Goal: Transaction & Acquisition: Subscribe to service/newsletter

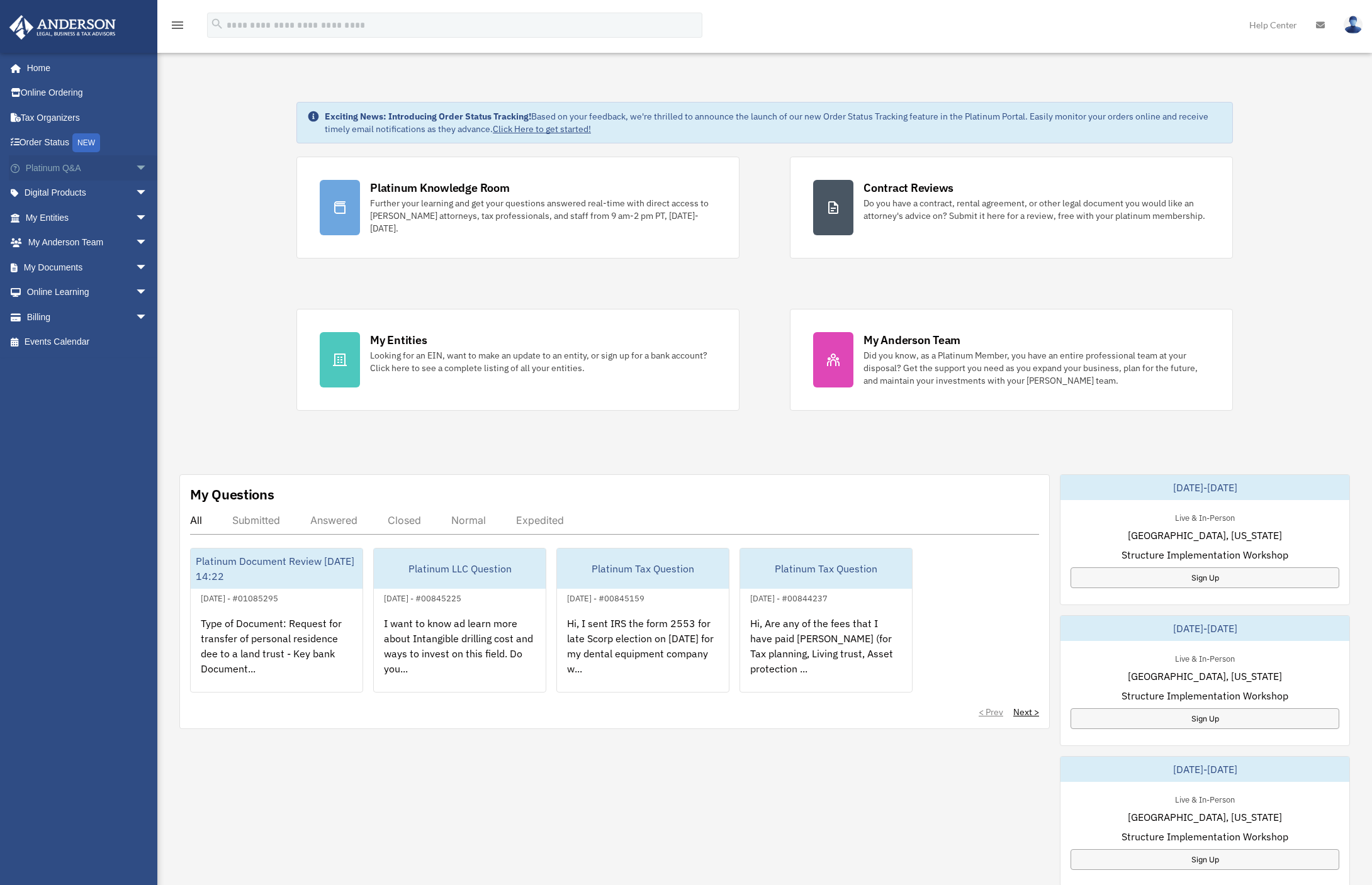
click at [53, 166] on link "Platinum Q&A arrow_drop_down" at bounding box center [88, 168] width 158 height 25
click at [137, 165] on span "arrow_drop_down" at bounding box center [148, 168] width 25 height 26
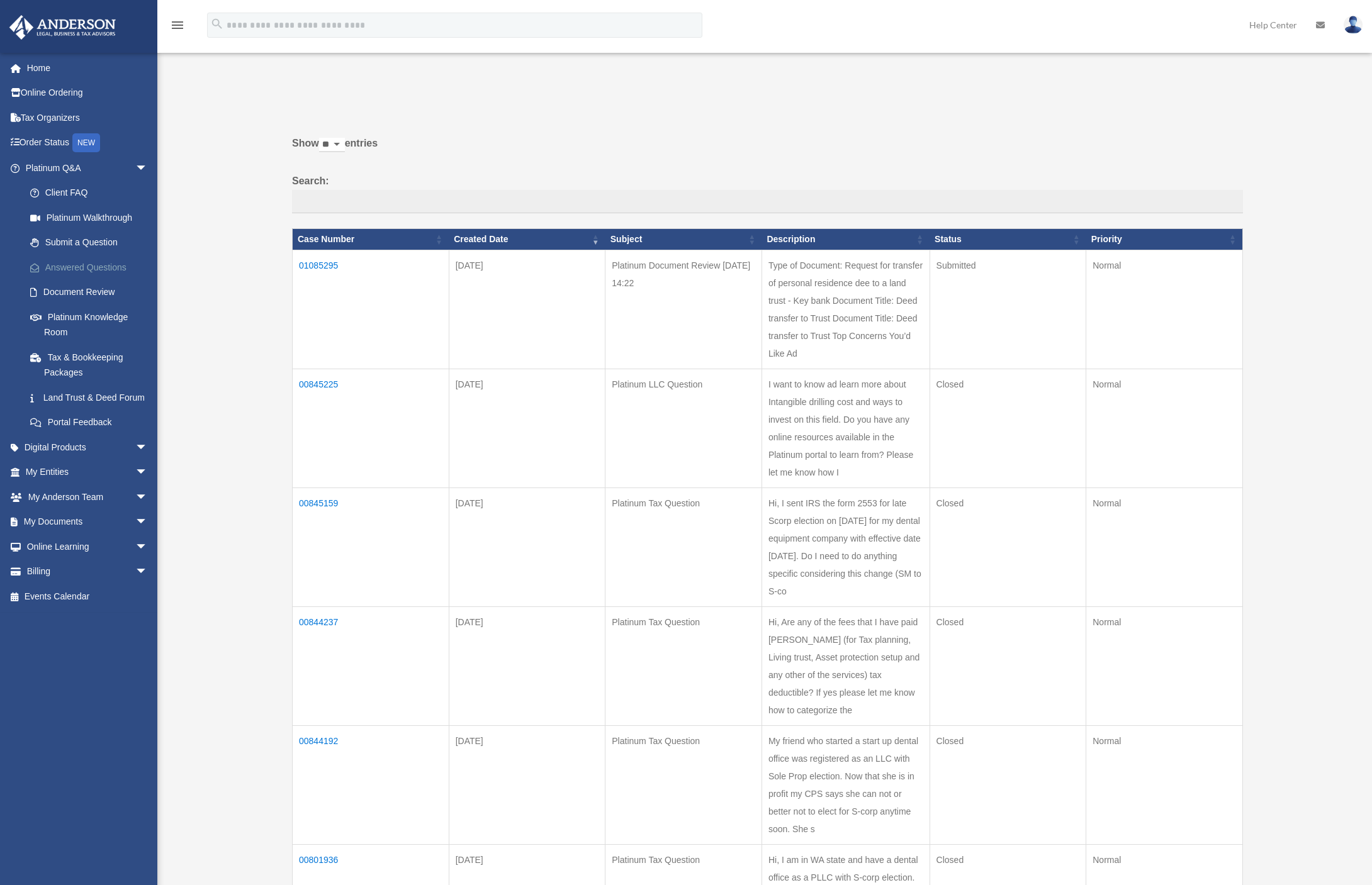
click at [84, 266] on link "Answered Questions" at bounding box center [92, 267] width 149 height 25
click at [307, 266] on td "01085295" at bounding box center [370, 309] width 157 height 119
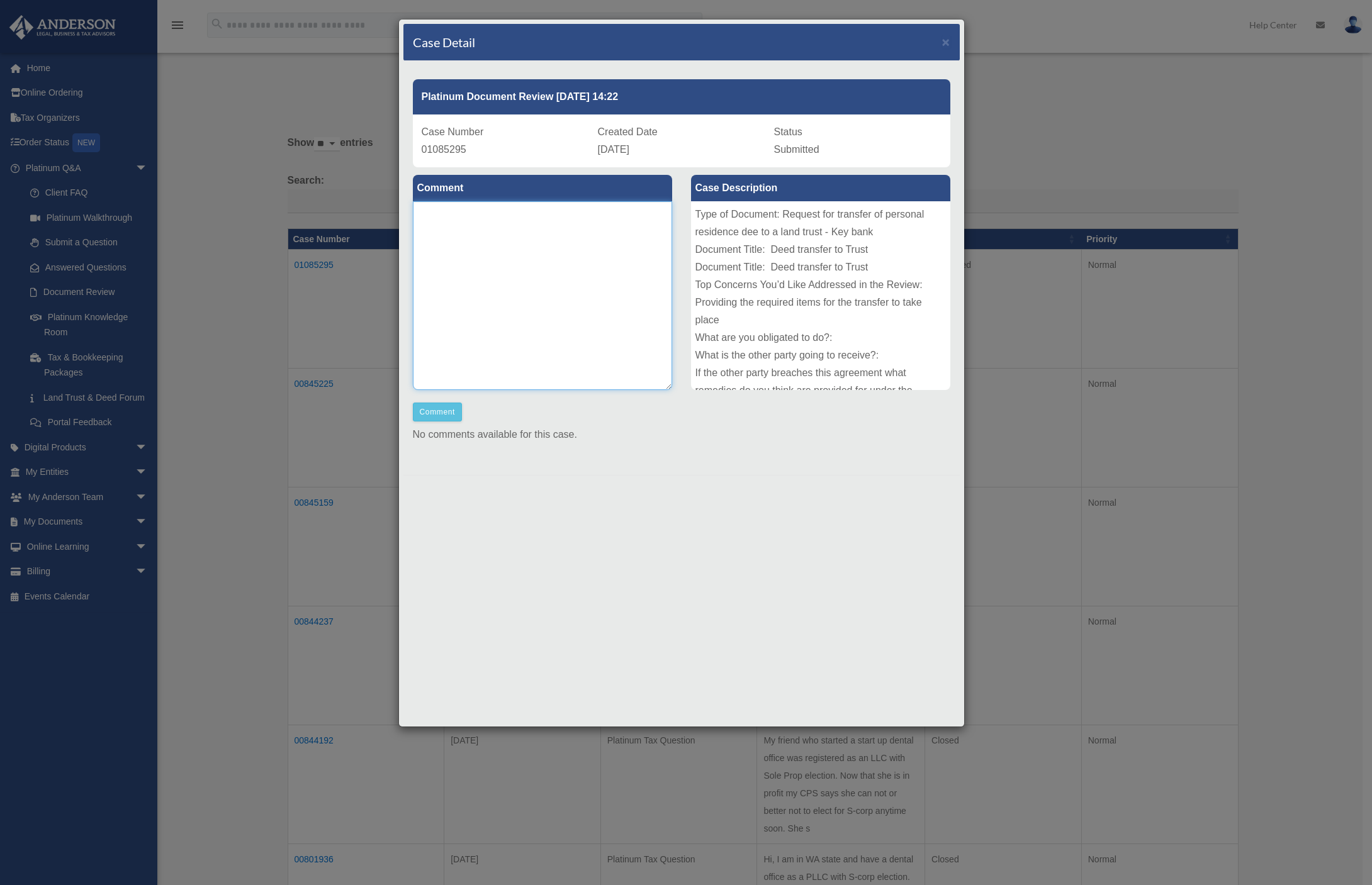
click at [549, 282] on textarea at bounding box center [542, 295] width 259 height 189
click at [946, 44] on span "×" at bounding box center [946, 41] width 8 height 14
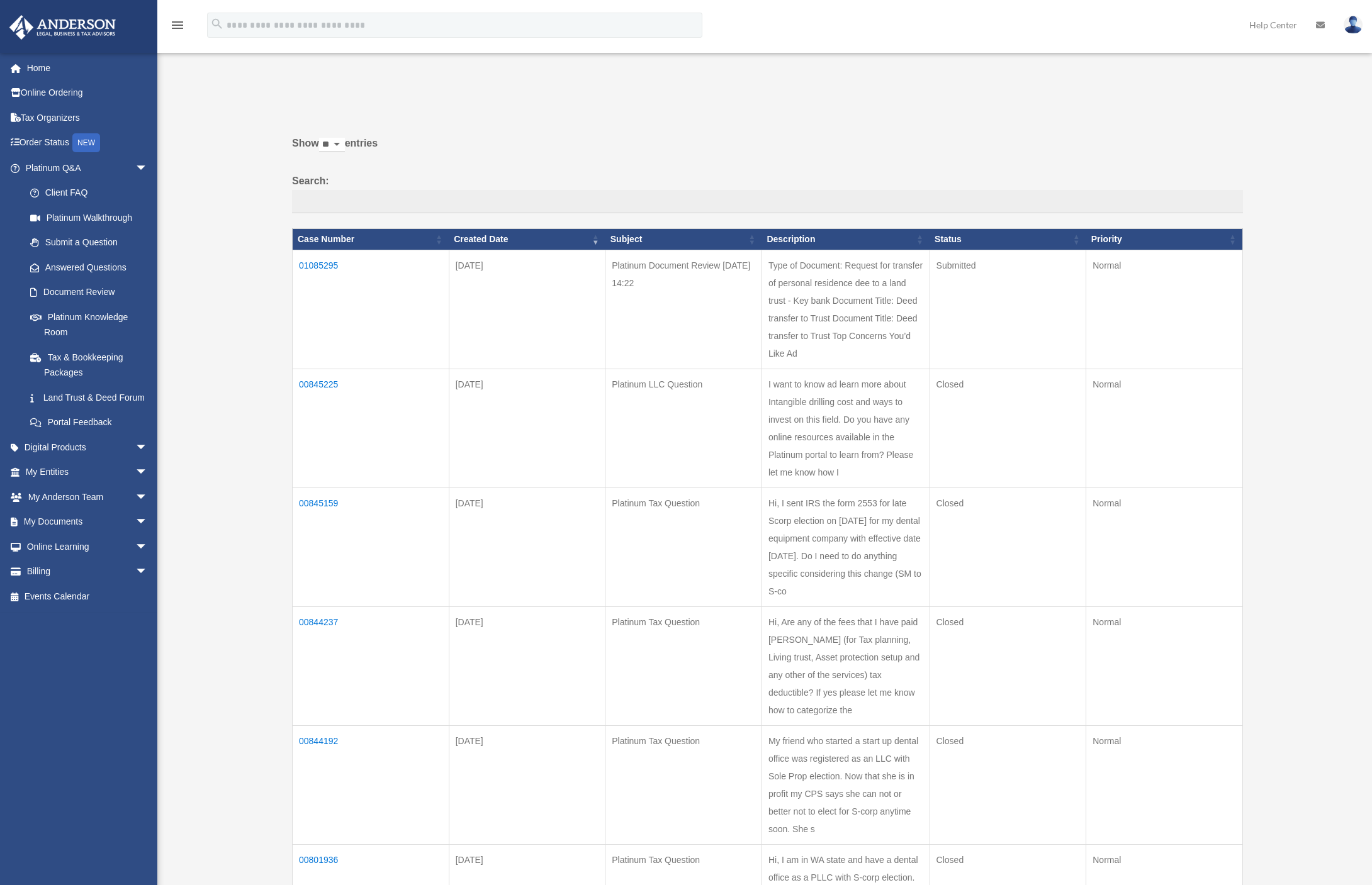
click at [311, 294] on td "01085295" at bounding box center [370, 309] width 157 height 119
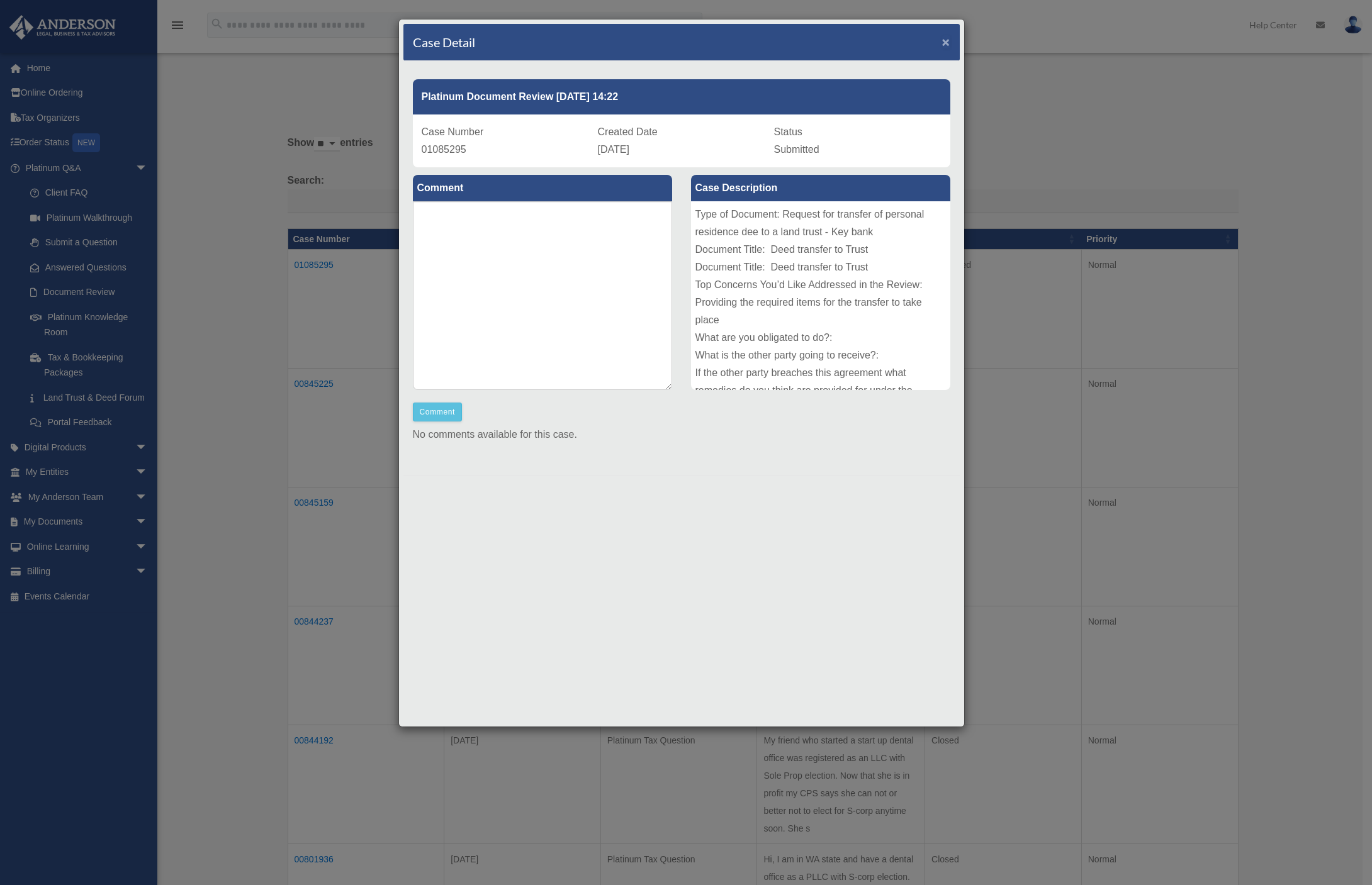
click at [948, 45] on span "×" at bounding box center [946, 41] width 8 height 14
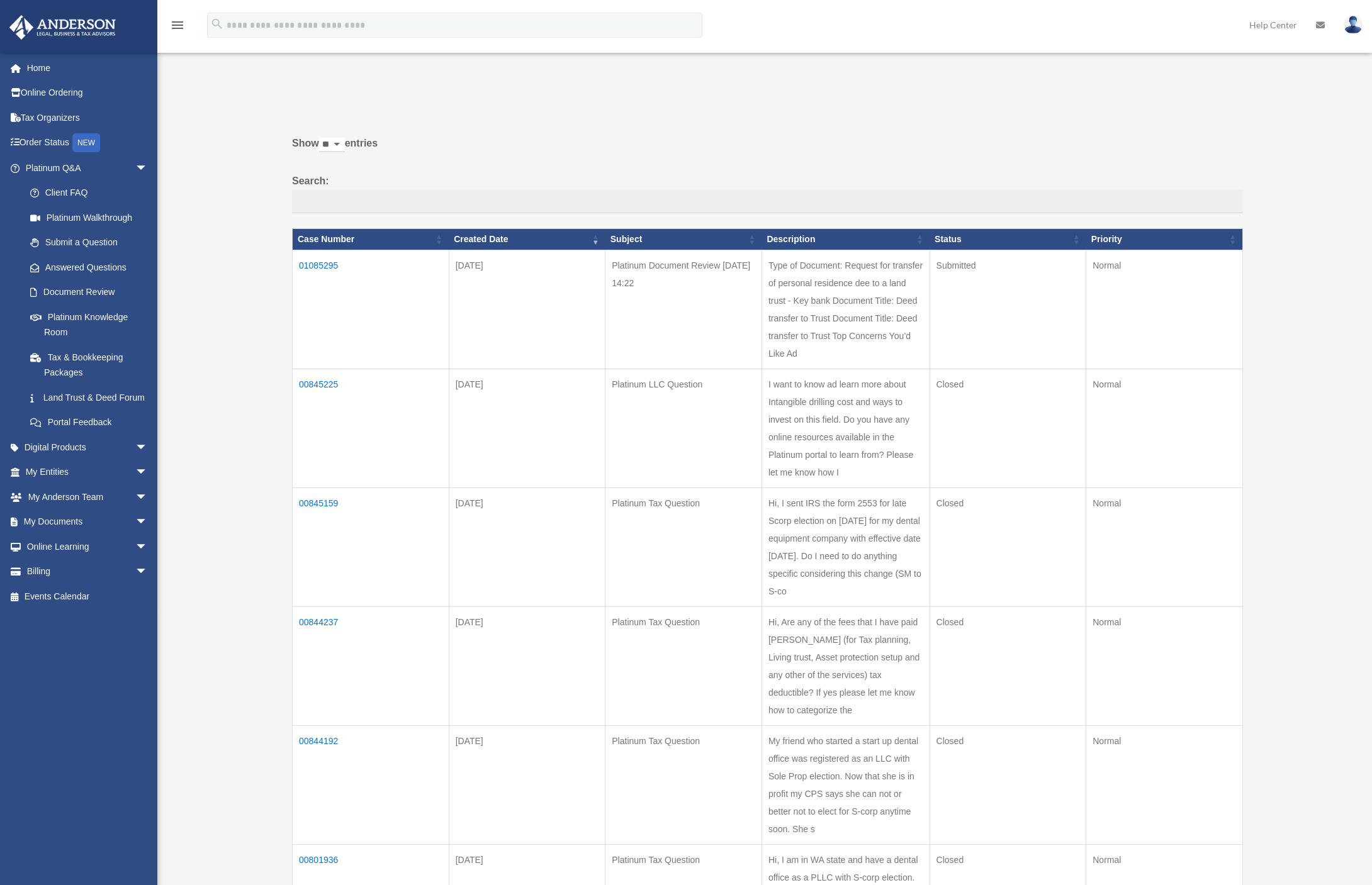
click at [559, 317] on td "Aug 21, 2025" at bounding box center [526, 309] width 157 height 119
click at [61, 460] on link "Digital Products arrow_drop_down" at bounding box center [88, 448] width 158 height 25
click at [135, 461] on span "arrow_drop_down" at bounding box center [148, 448] width 25 height 26
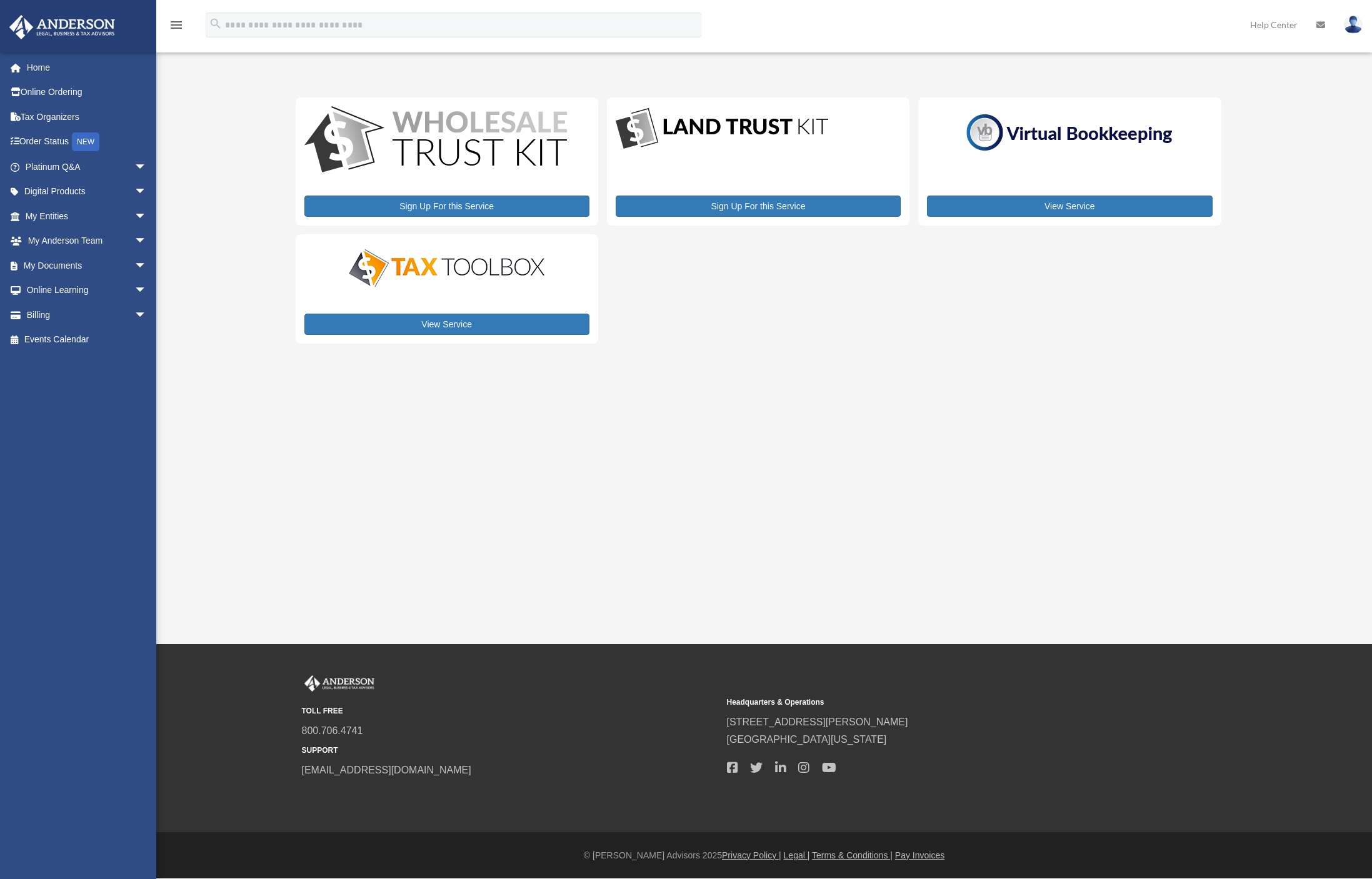
click at [185, 224] on div "My Services oveys.hd@gmail.com Sign Out oveys.hd@gmail.com Home Online Ordering…" at bounding box center [686, 206] width 1372 height 304
click at [134, 291] on span "arrow_drop_down" at bounding box center [147, 291] width 25 height 26
click at [69, 336] on link "Video Training" at bounding box center [92, 340] width 148 height 25
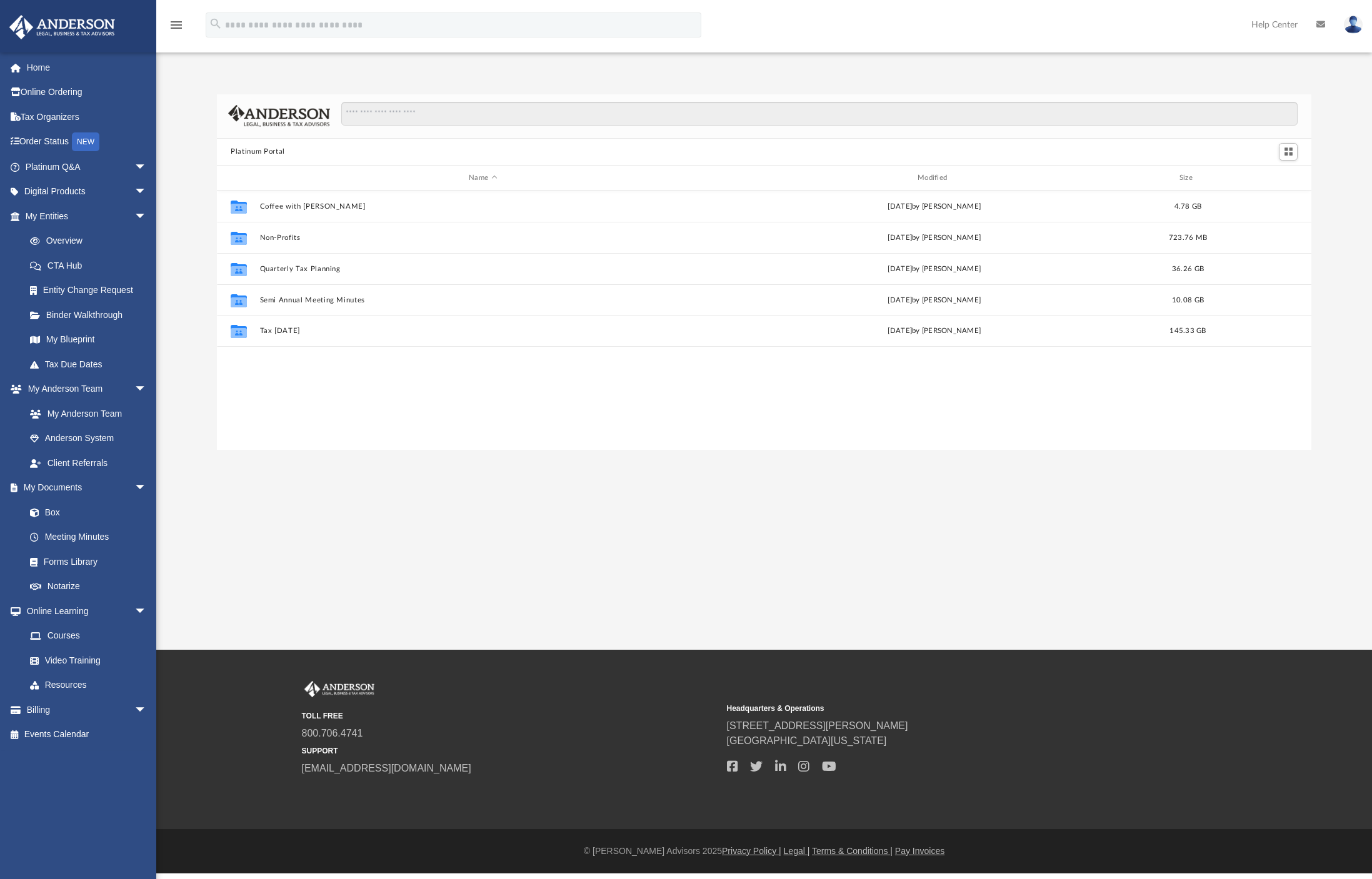
scroll to position [275, 1085]
click at [71, 684] on link "Resources" at bounding box center [92, 686] width 148 height 25
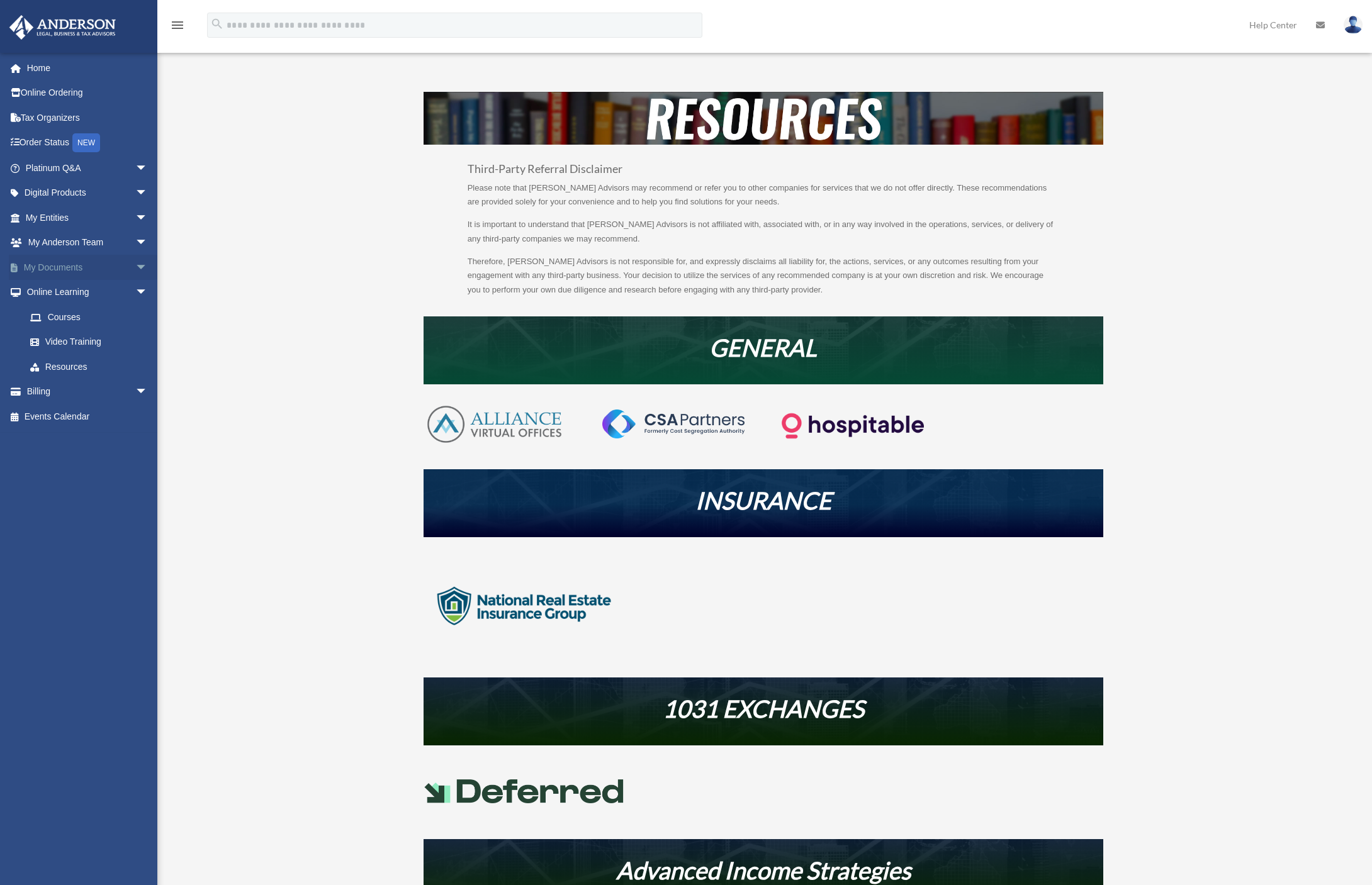
click at [136, 267] on span "arrow_drop_down" at bounding box center [148, 267] width 25 height 26
click at [135, 244] on span "arrow_drop_down" at bounding box center [148, 243] width 25 height 26
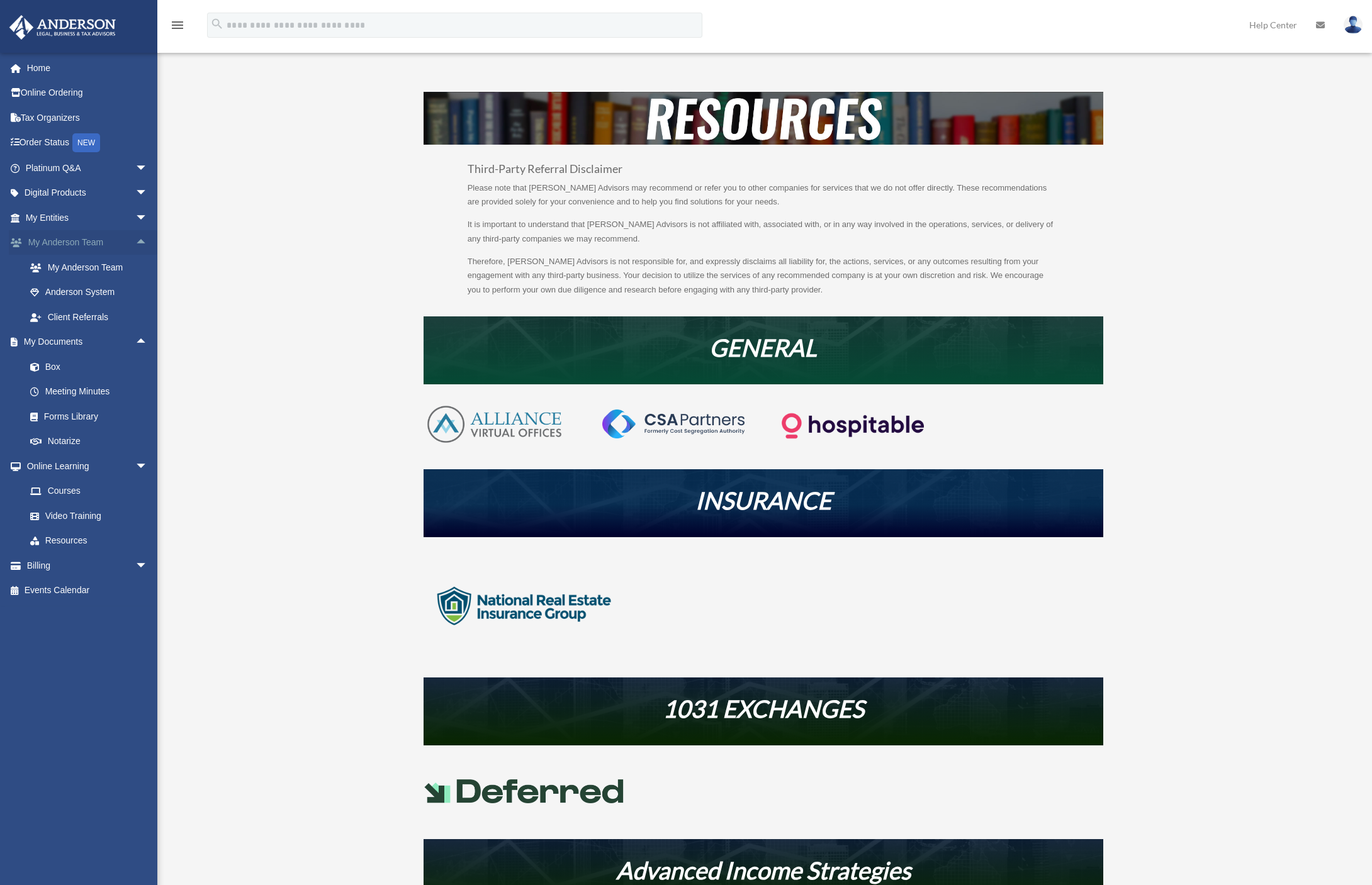
click at [135, 244] on span "arrow_drop_up" at bounding box center [148, 243] width 25 height 26
click at [135, 266] on span "arrow_drop_up" at bounding box center [148, 267] width 25 height 26
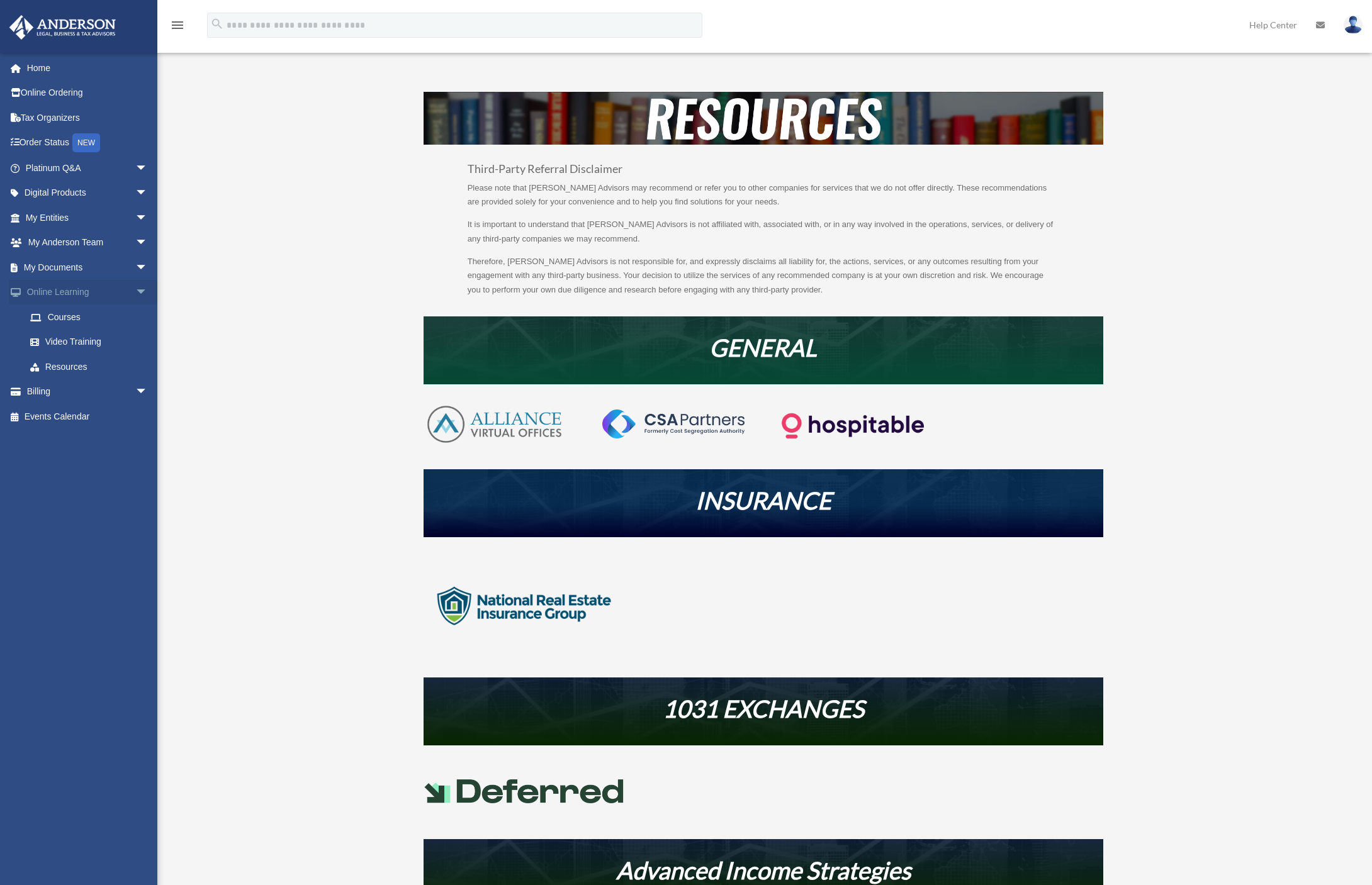
click at [135, 293] on span "arrow_drop_down" at bounding box center [148, 292] width 25 height 26
click at [135, 216] on span "arrow_drop_down" at bounding box center [148, 218] width 25 height 26
click at [79, 317] on link "Binder Walkthrough" at bounding box center [92, 317] width 149 height 25
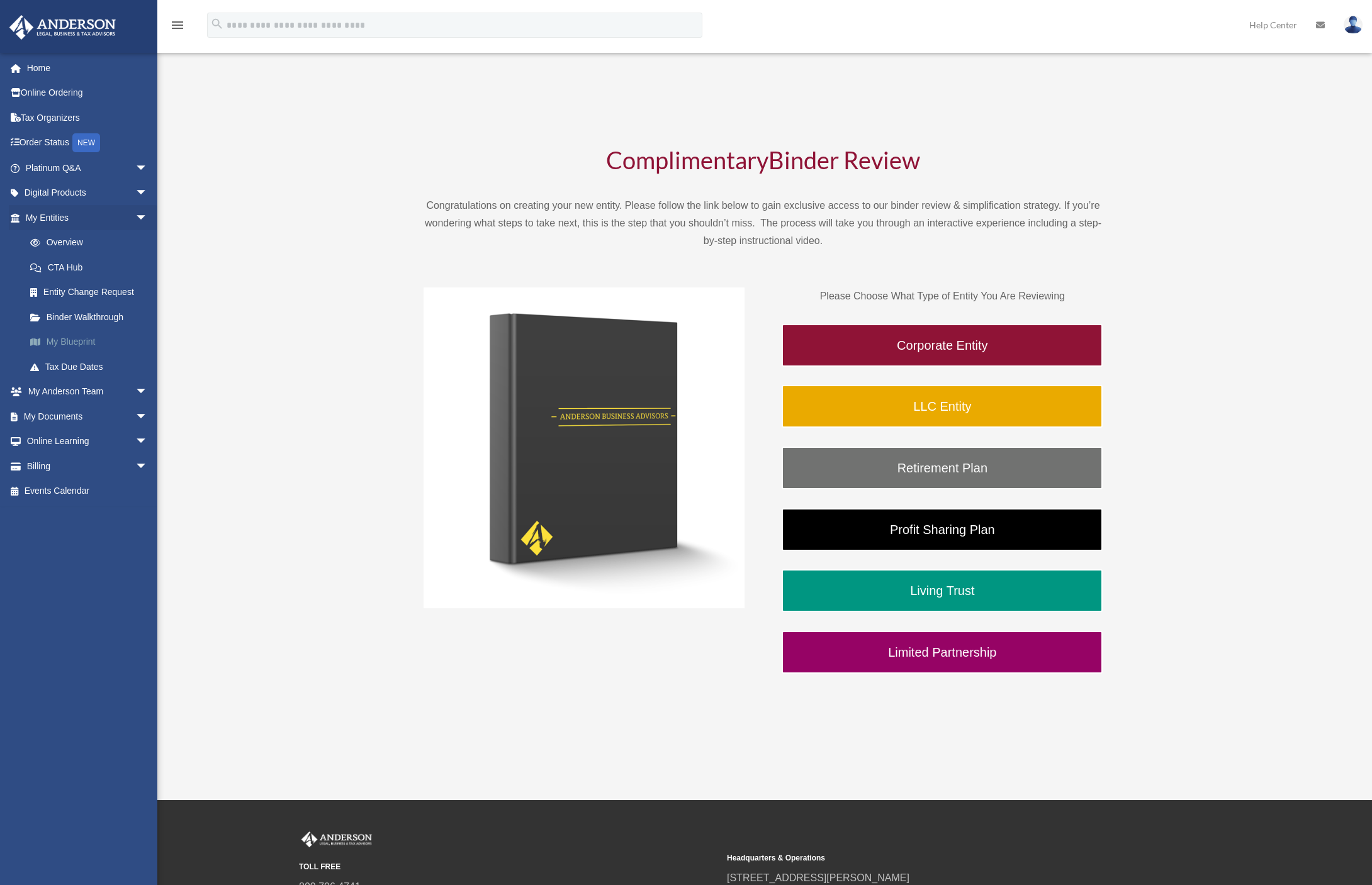
click at [84, 342] on link "My Blueprint" at bounding box center [92, 342] width 149 height 25
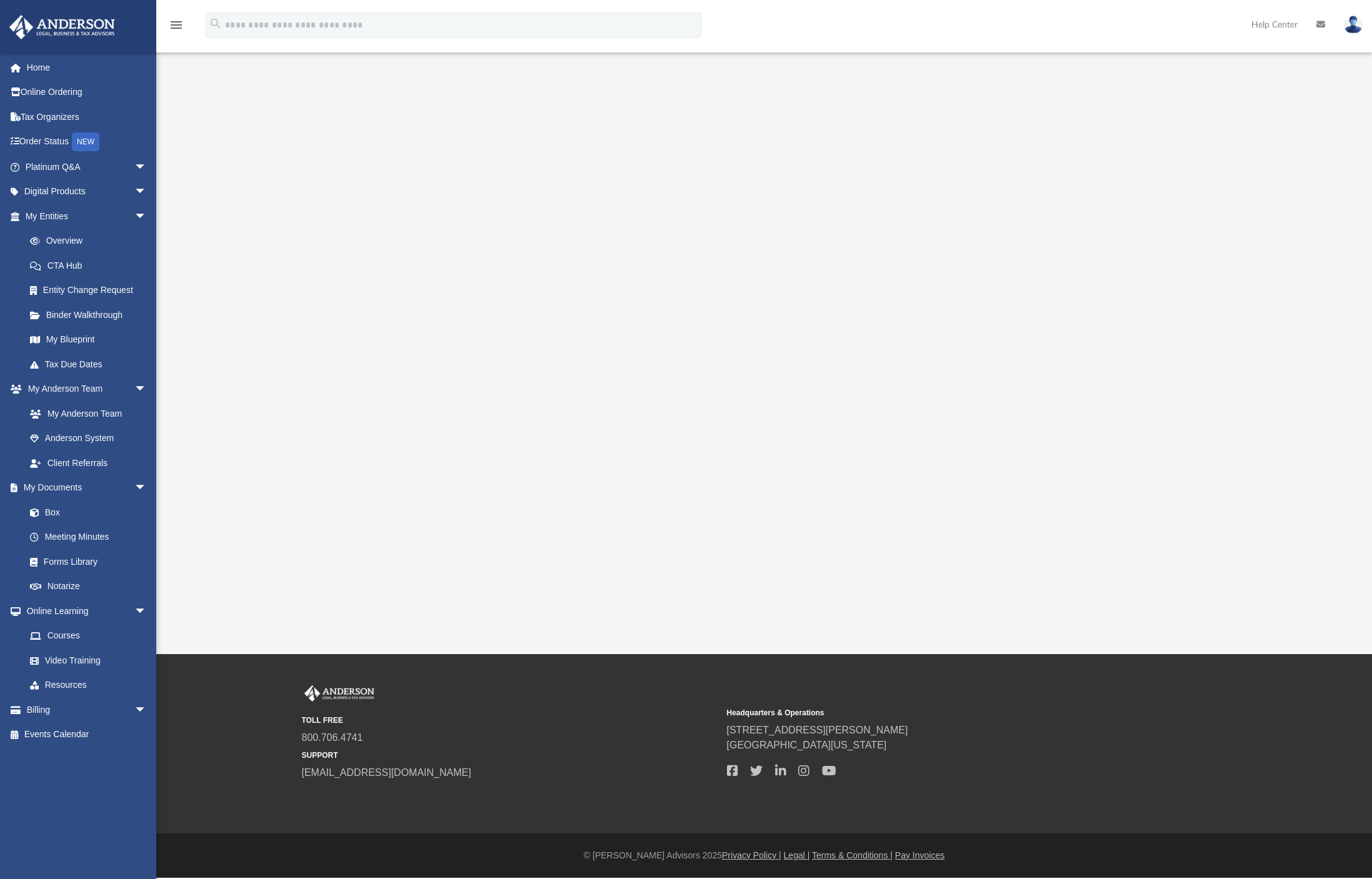
click at [277, 139] on div at bounding box center [764, 344] width 1095 height 500
click at [53, 190] on link "Digital Products arrow_drop_down" at bounding box center [87, 191] width 157 height 25
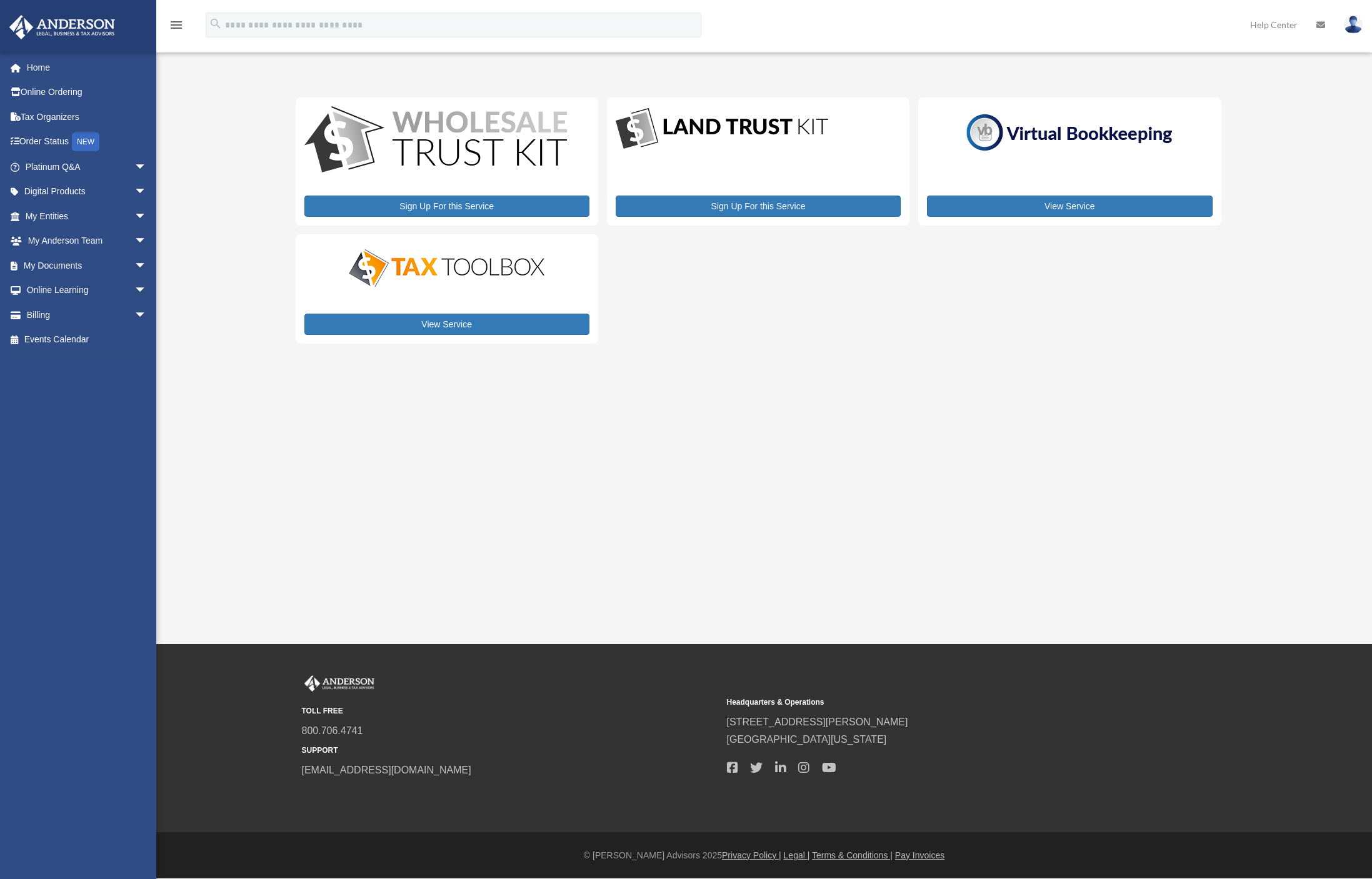
click at [134, 192] on span "arrow_drop_down" at bounding box center [147, 191] width 25 height 26
click at [86, 264] on div "Land Trust Kit" at bounding box center [97, 266] width 107 height 16
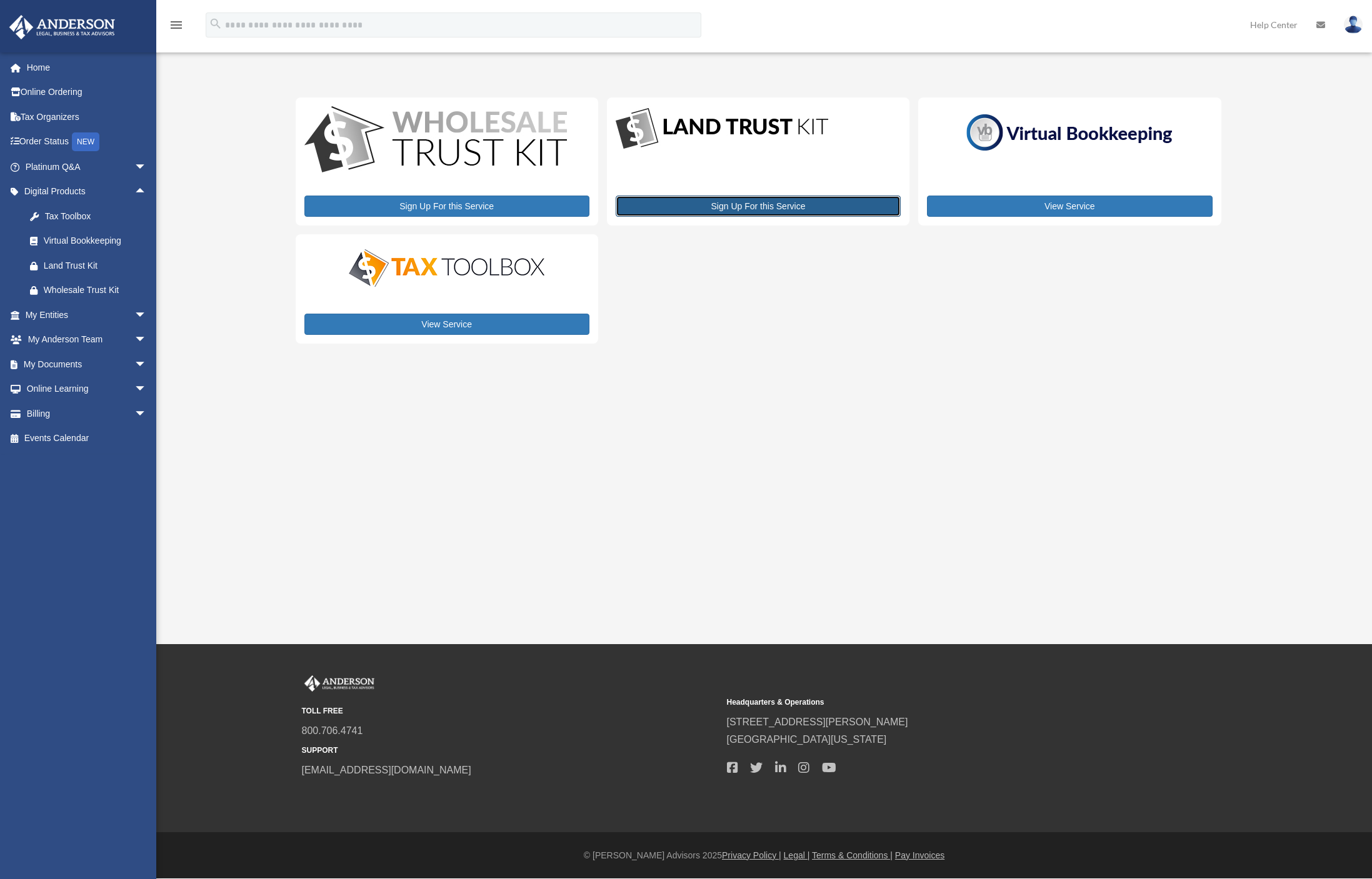
click at [759, 207] on link "Sign Up For this Service" at bounding box center [758, 206] width 285 height 22
